Goal: Transaction & Acquisition: Book appointment/travel/reservation

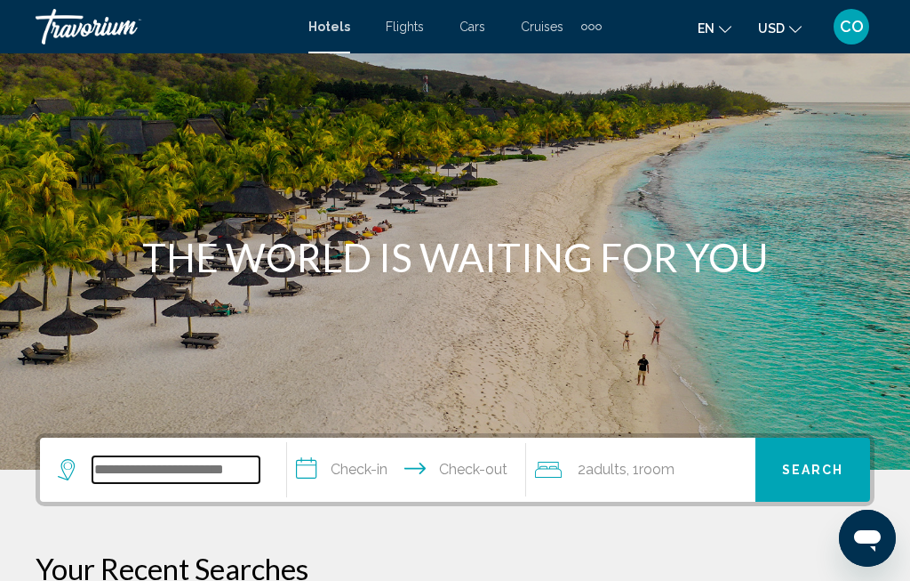
click at [200, 468] on input "Search widget" at bounding box center [175, 469] width 167 height 27
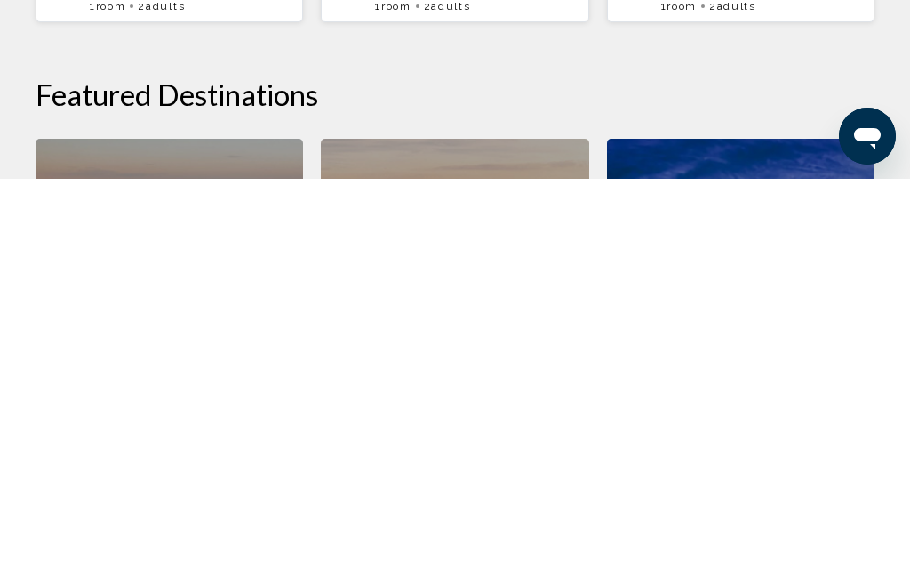
scroll to position [351, 0]
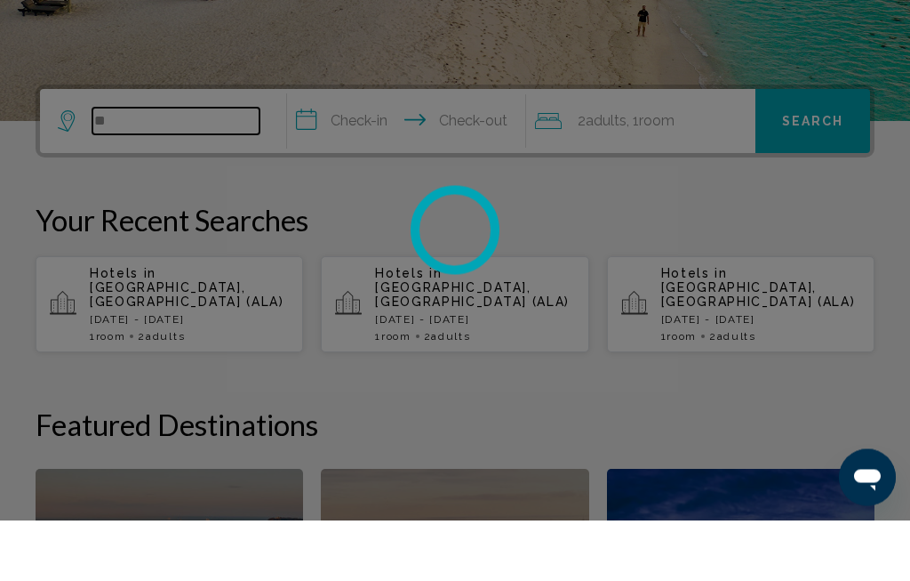
type input "*"
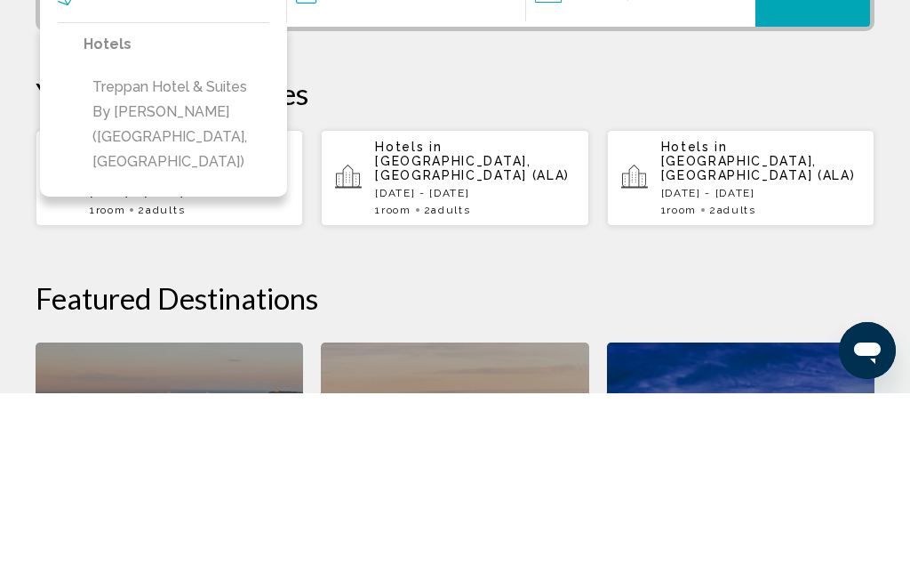
click at [235, 258] on button "Treppan Hotel & Suites by [PERSON_NAME] ([GEOGRAPHIC_DATA], [GEOGRAPHIC_DATA])" at bounding box center [177, 312] width 186 height 108
type input "**********"
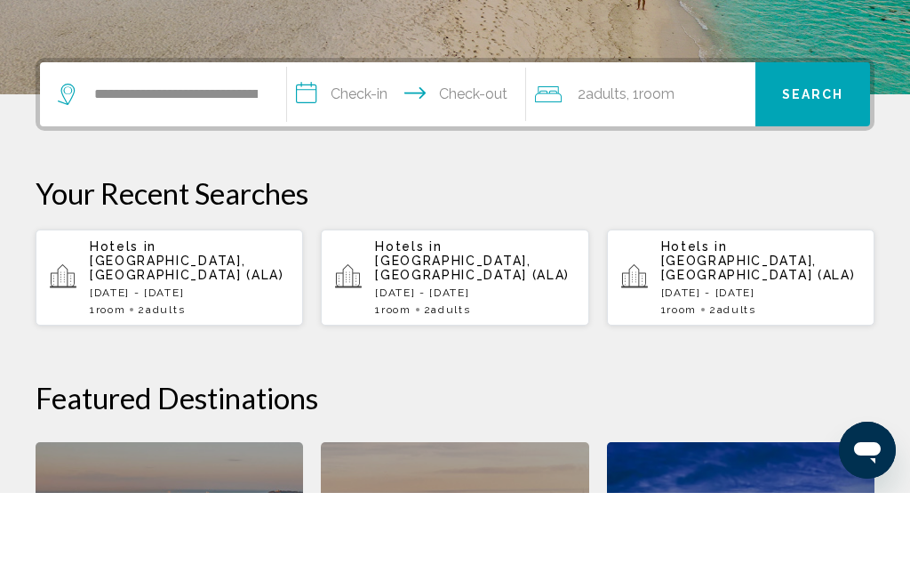
click at [369, 150] on input "**********" at bounding box center [409, 184] width 245 height 69
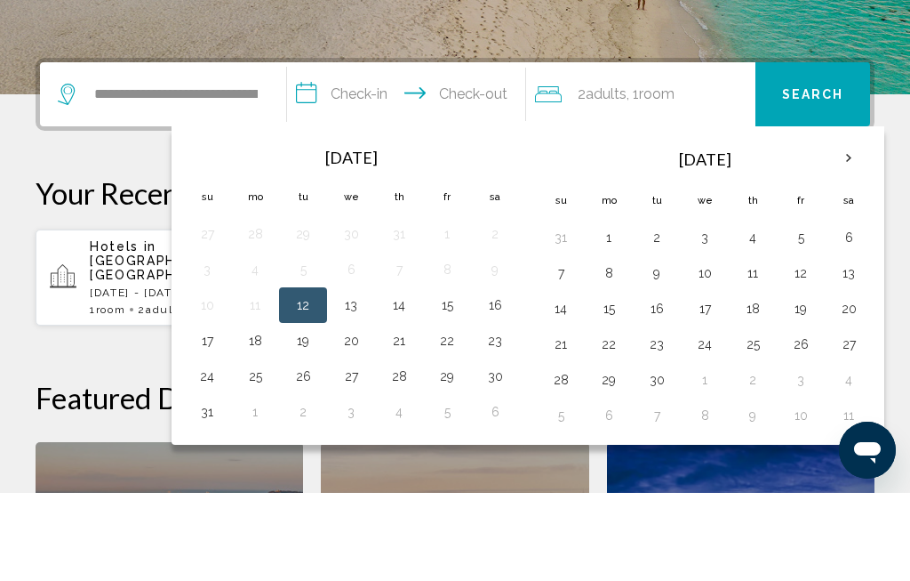
scroll to position [439, 0]
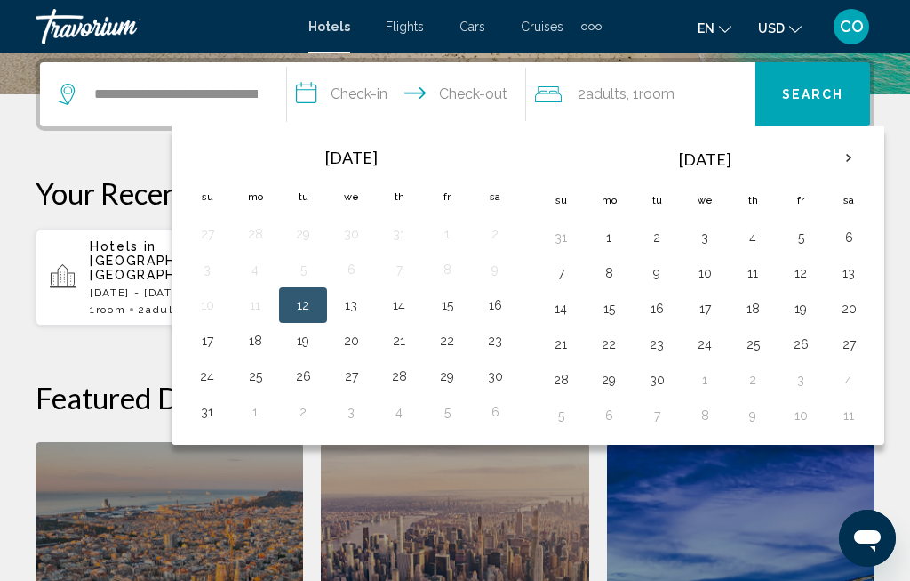
click at [861, 171] on th "Next month" at bounding box center [849, 158] width 48 height 39
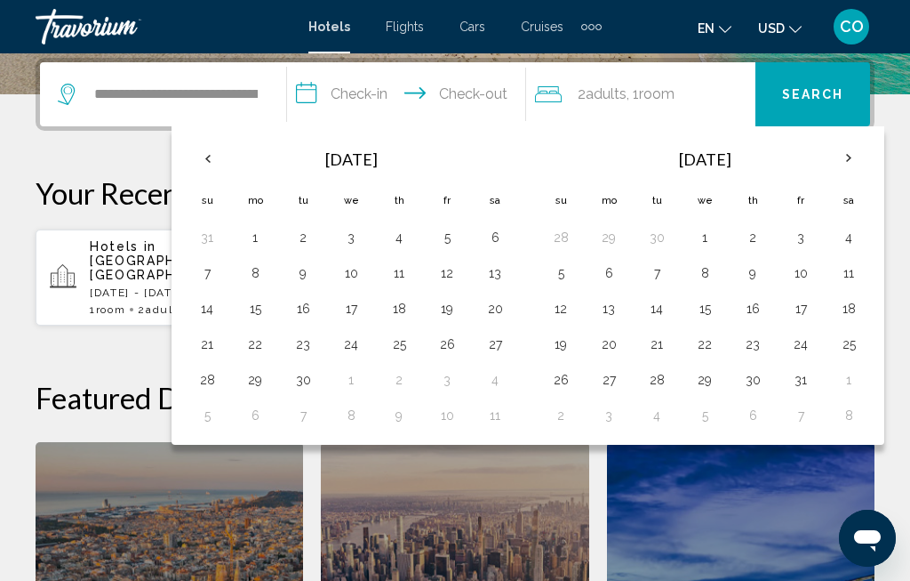
click at [719, 240] on button "1" at bounding box center [705, 237] width 28 height 25
click at [863, 239] on button "4" at bounding box center [849, 237] width 28 height 25
type input "**********"
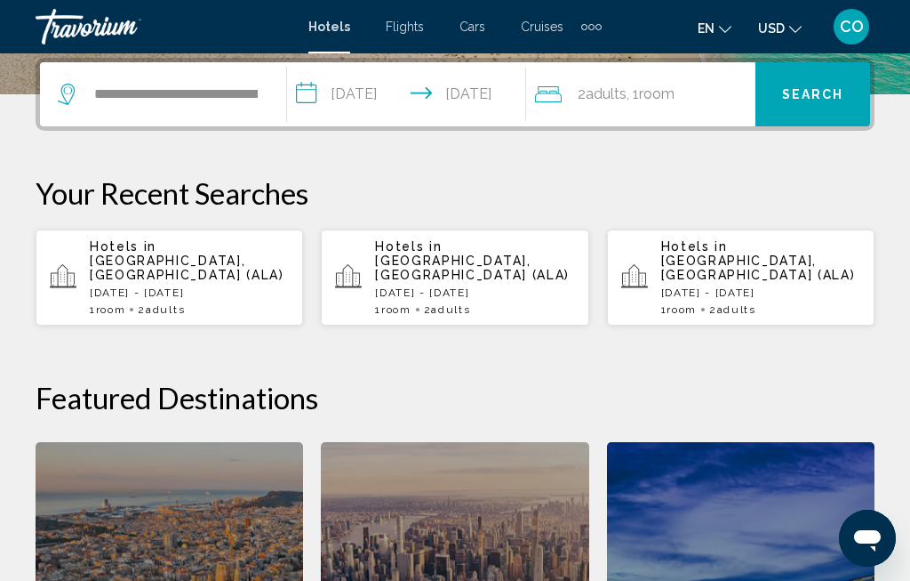
click at [664, 91] on span "Room" at bounding box center [657, 93] width 36 height 17
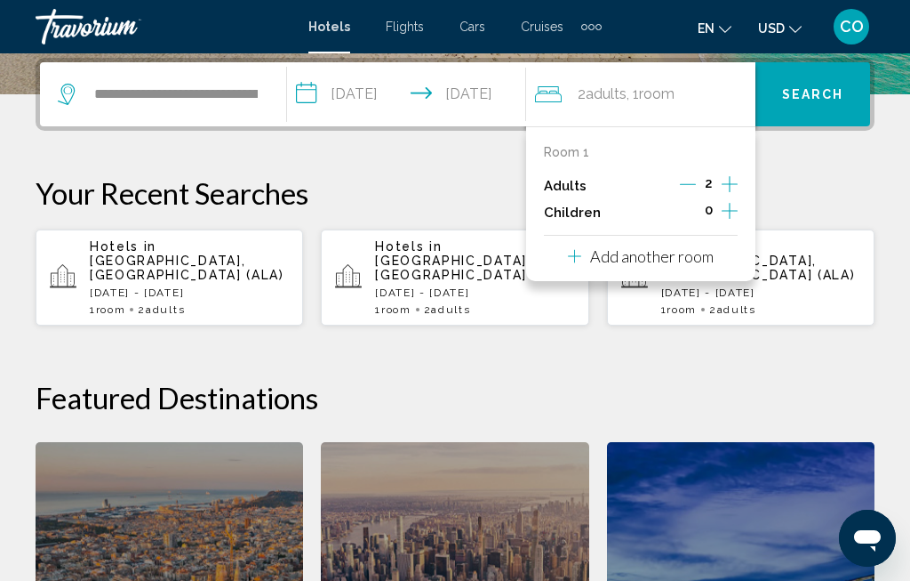
click at [825, 99] on span "Search" at bounding box center [813, 95] width 62 height 14
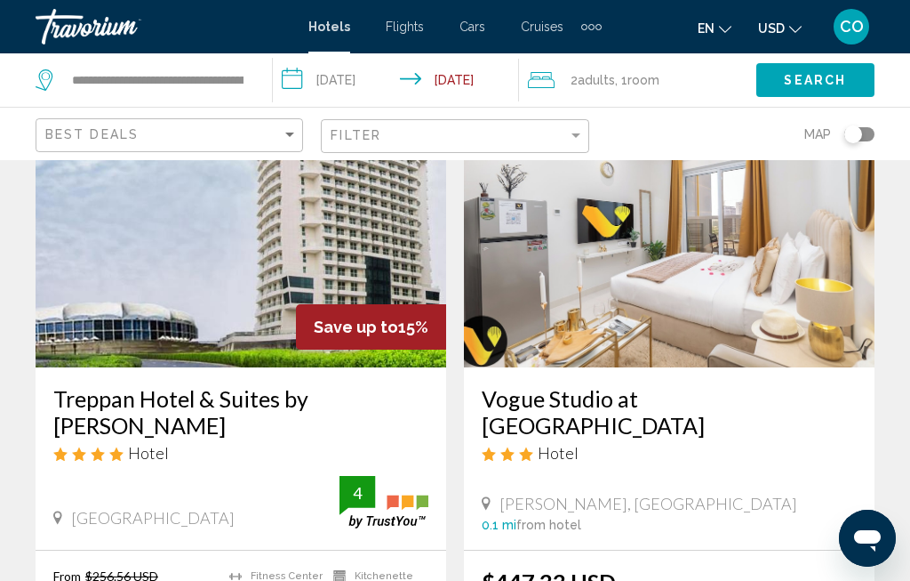
scroll to position [146, 0]
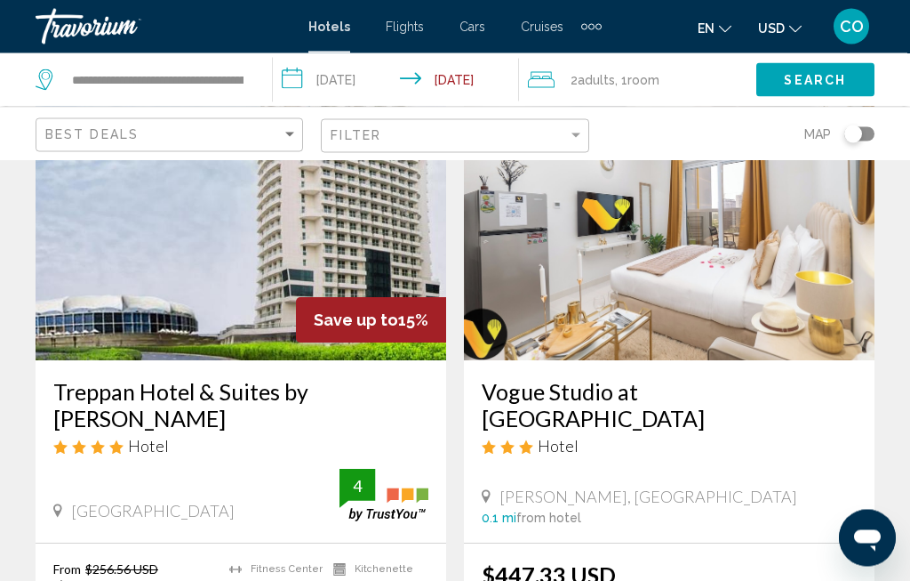
click at [449, 92] on input "**********" at bounding box center [399, 82] width 253 height 59
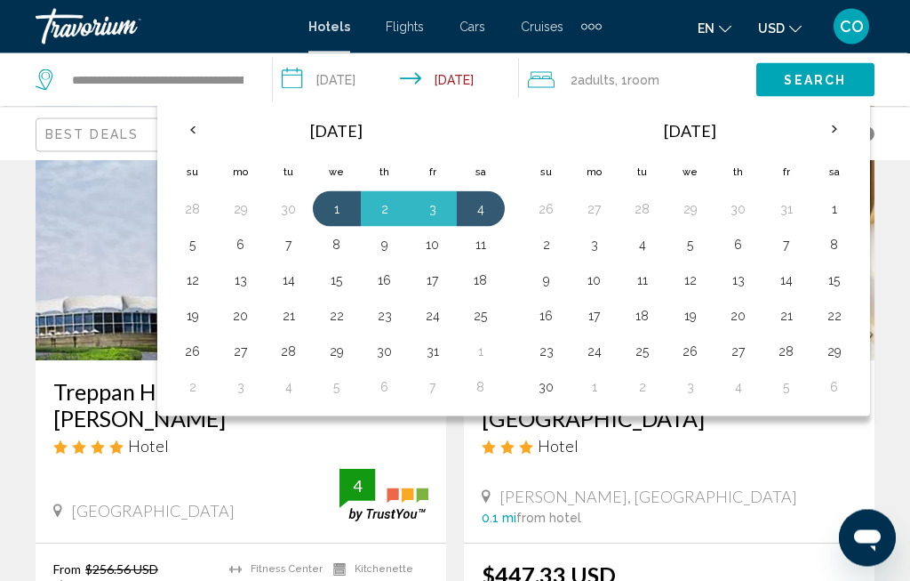
scroll to position [147, 0]
click at [196, 250] on button "5" at bounding box center [193, 244] width 28 height 25
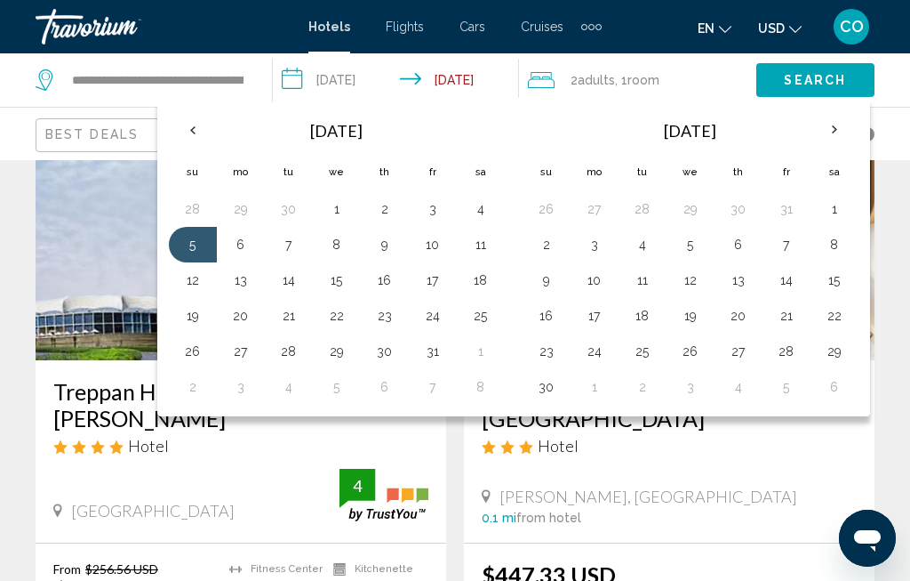
click at [331, 214] on button "1" at bounding box center [337, 208] width 28 height 25
type input "**********"
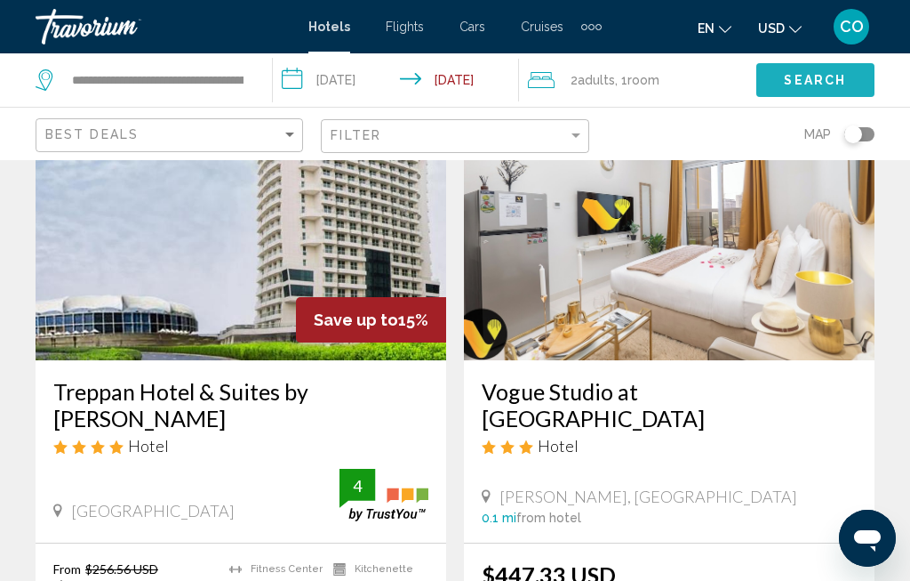
click at [822, 90] on button "Search" at bounding box center [816, 79] width 118 height 33
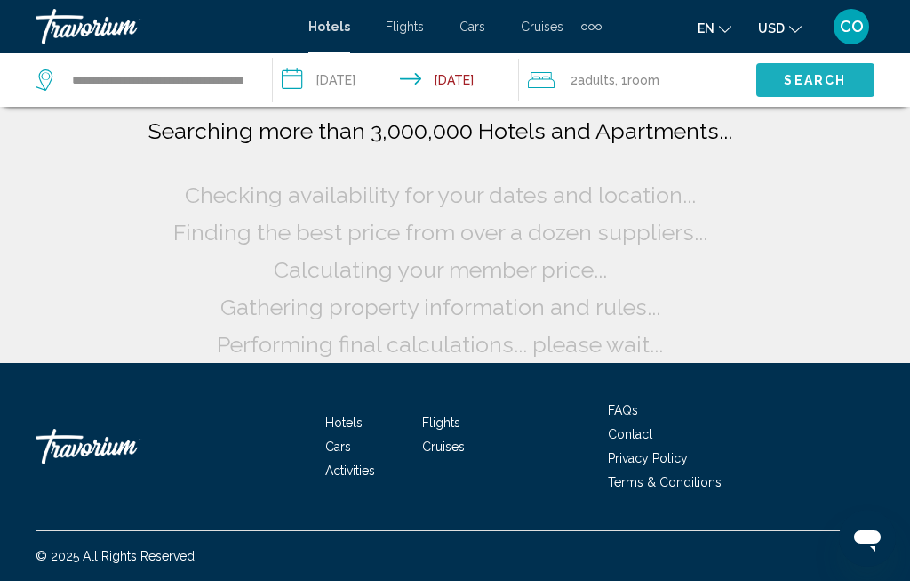
scroll to position [70, 0]
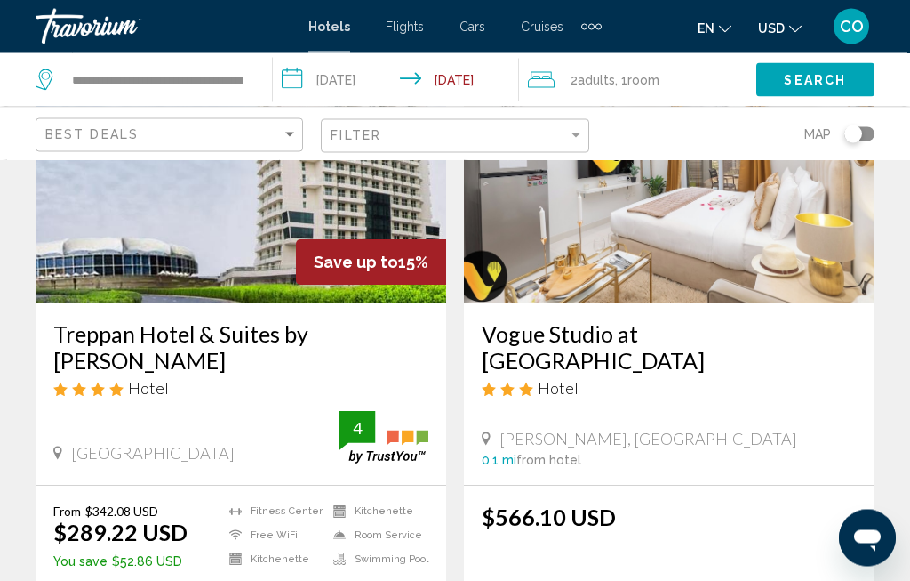
scroll to position [204, 0]
click at [285, 239] on img "Main content" at bounding box center [241, 160] width 411 height 285
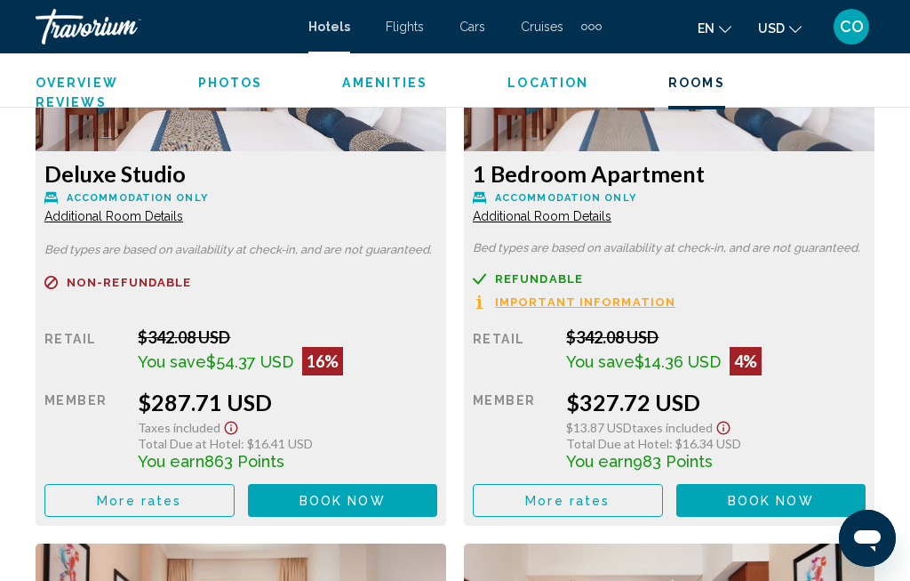
scroll to position [3127, 0]
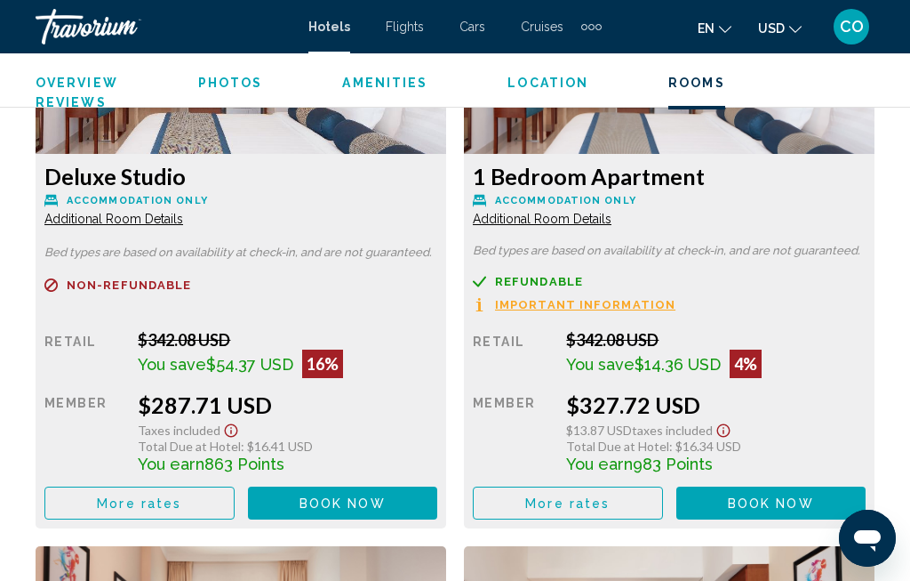
click at [352, 517] on button "Book now No longer available" at bounding box center [343, 502] width 190 height 33
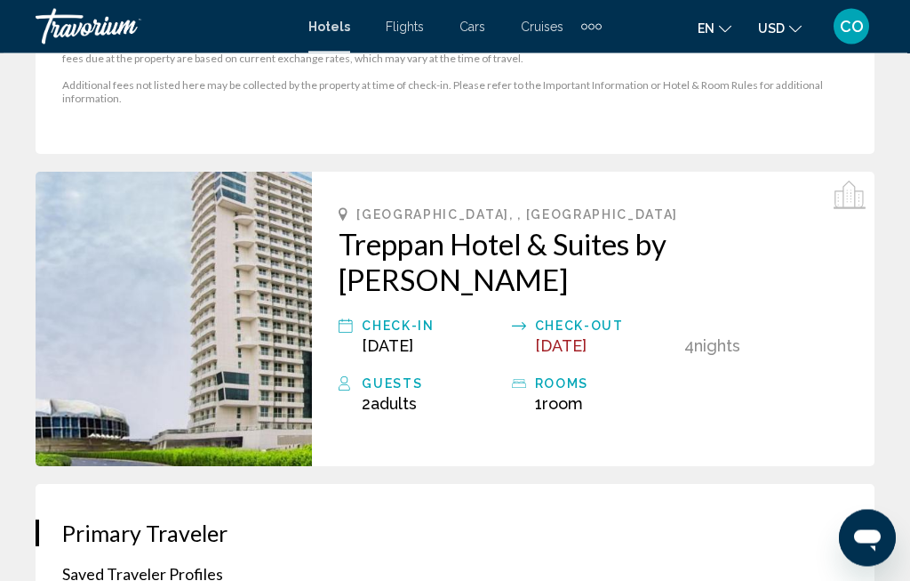
scroll to position [541, 0]
